Goal: Information Seeking & Learning: Learn about a topic

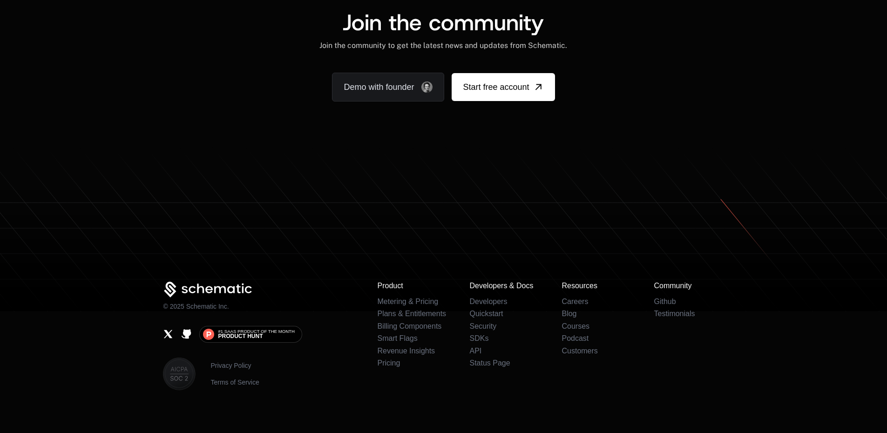
scroll to position [1507, 0]
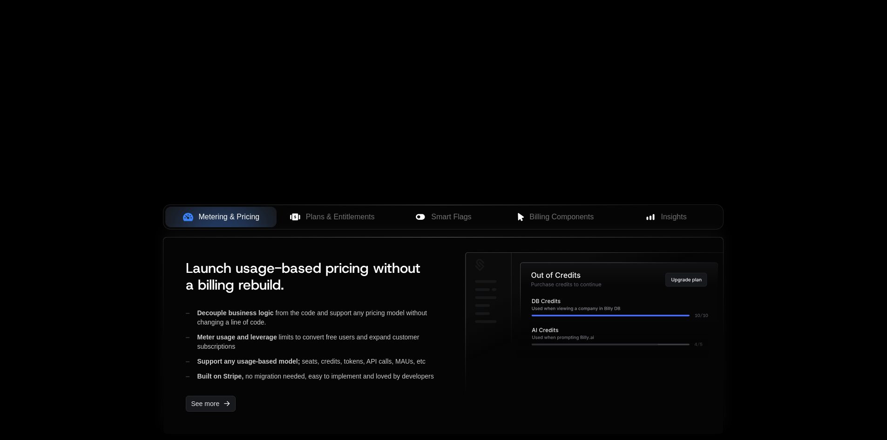
scroll to position [326, 0]
